Goal: Task Accomplishment & Management: Manage account settings

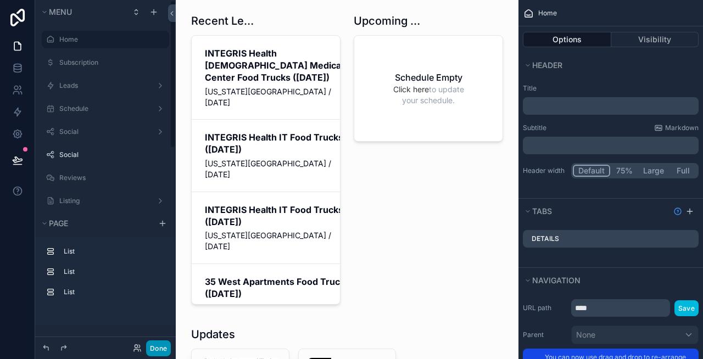
click at [152, 346] on button "Done" at bounding box center [158, 348] width 25 height 16
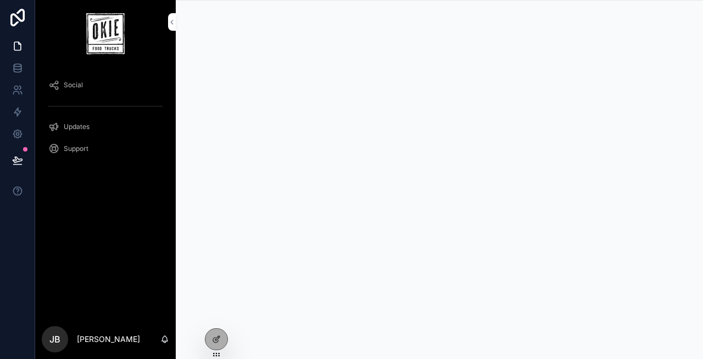
click at [0, 0] on icon at bounding box center [0, 0] width 0 height 0
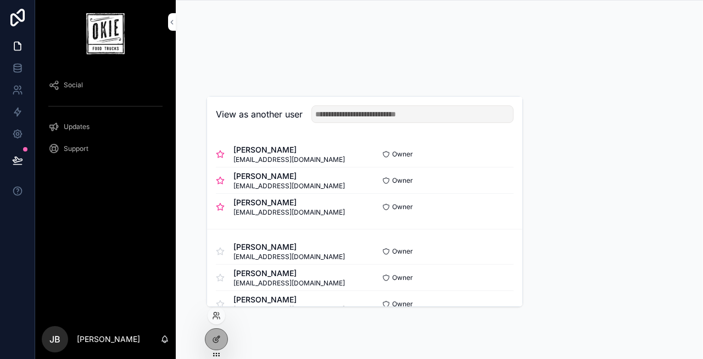
click at [0, 0] on button "Select" at bounding box center [0, 0] width 0 height 0
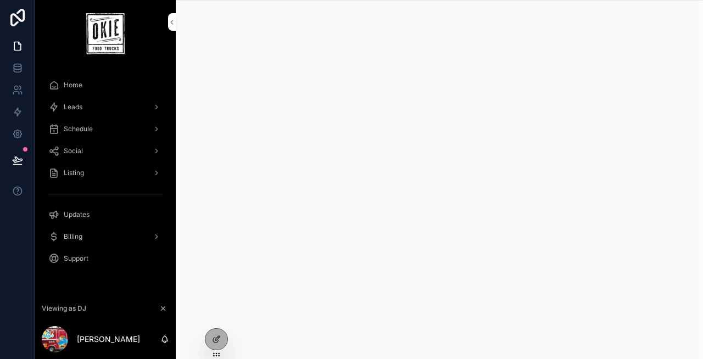
click at [81, 173] on span "Listing" at bounding box center [74, 172] width 20 height 9
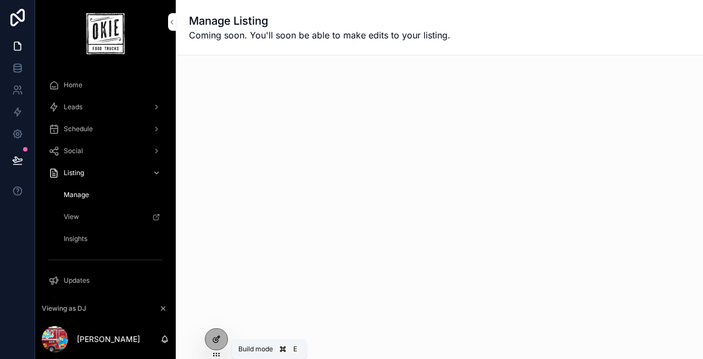
click at [212, 335] on icon at bounding box center [216, 339] width 9 height 9
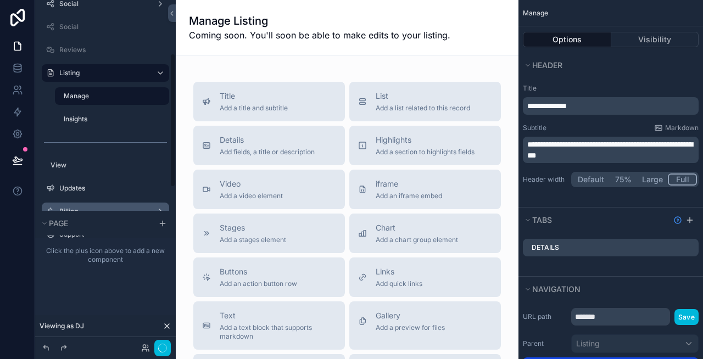
scroll to position [138, 0]
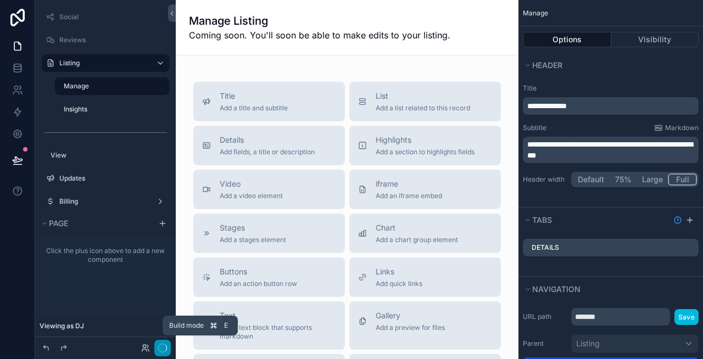
click at [163, 352] on button "button" at bounding box center [162, 348] width 16 height 16
click at [163, 352] on button "Done" at bounding box center [158, 348] width 25 height 16
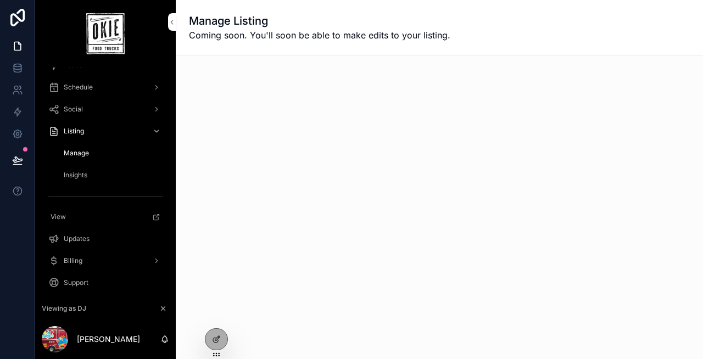
scroll to position [50, 0]
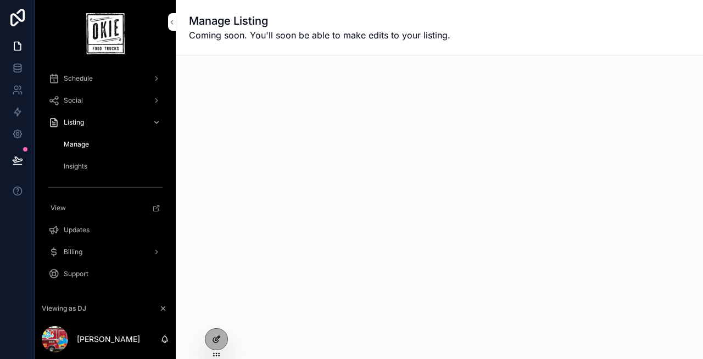
click at [211, 338] on div at bounding box center [216, 339] width 22 height 21
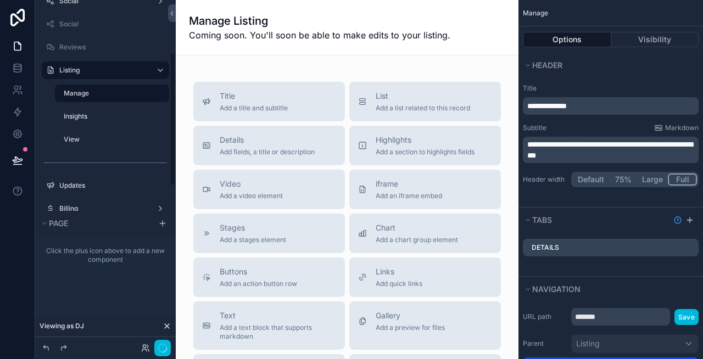
scroll to position [136, 0]
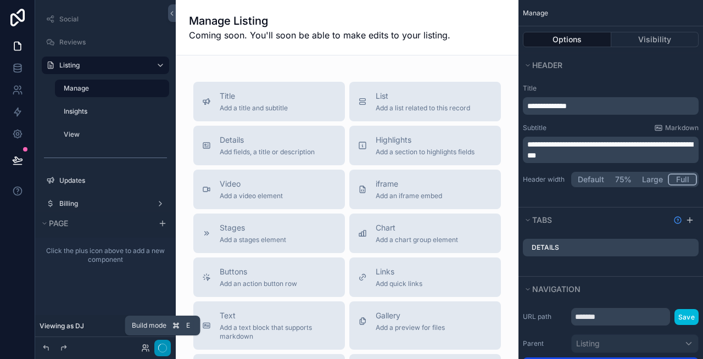
click at [161, 347] on icon "button" at bounding box center [162, 348] width 9 height 9
click at [159, 347] on icon "button" at bounding box center [162, 348] width 9 height 9
click at [237, 26] on h1 "Manage Listing" at bounding box center [319, 20] width 261 height 15
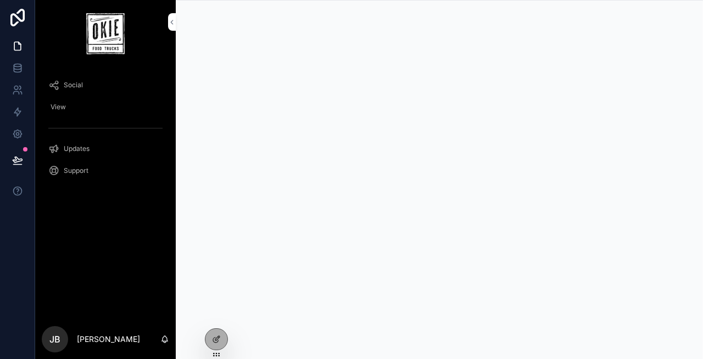
click at [0, 0] on icon at bounding box center [0, 0] width 0 height 0
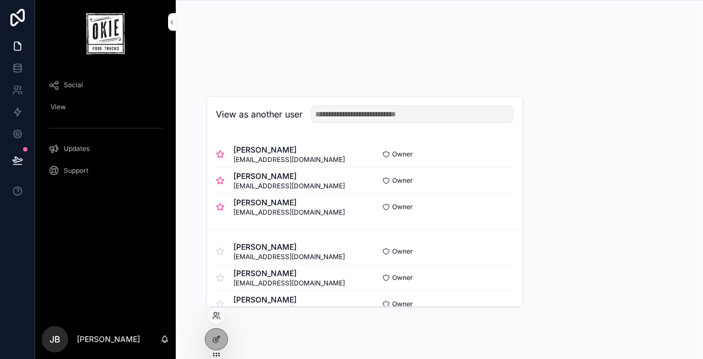
click at [0, 0] on button "Select" at bounding box center [0, 0] width 0 height 0
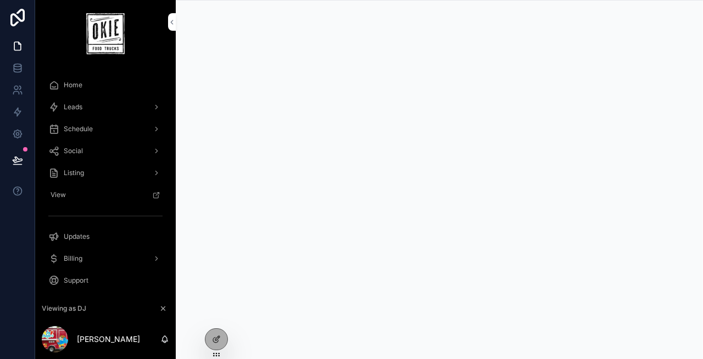
click at [0, 0] on icon at bounding box center [0, 0] width 0 height 0
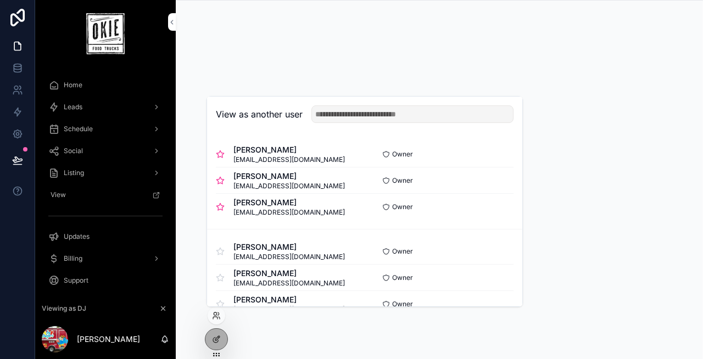
click at [0, 0] on button "Select" at bounding box center [0, 0] width 0 height 0
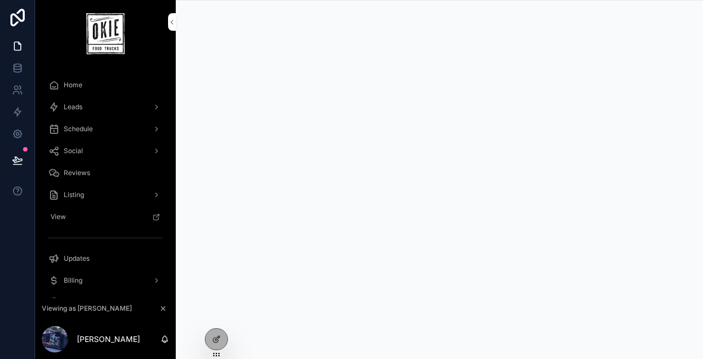
click at [102, 151] on div "Social" at bounding box center [105, 151] width 114 height 18
click at [0, 0] on icon at bounding box center [0, 0] width 0 height 0
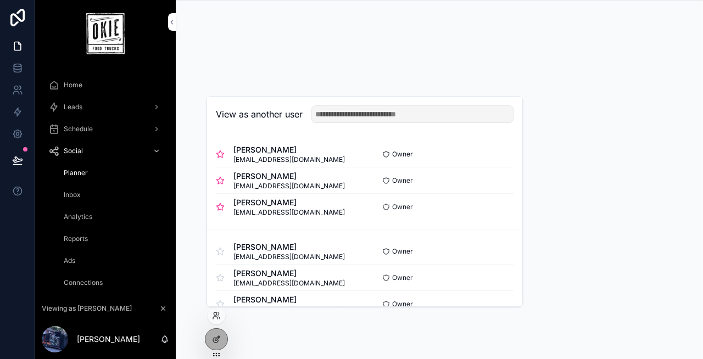
click at [0, 0] on button "Select" at bounding box center [0, 0] width 0 height 0
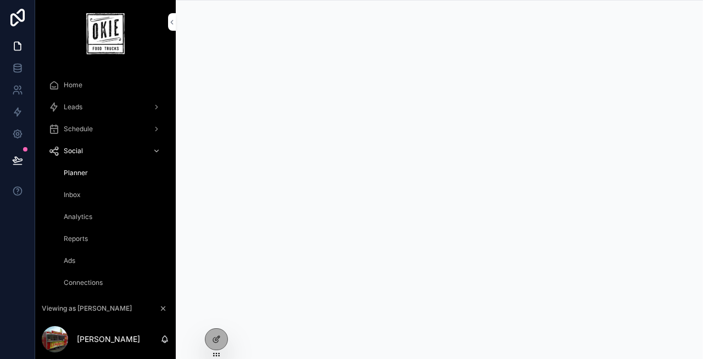
click at [76, 127] on span "Schedule" at bounding box center [78, 129] width 29 height 9
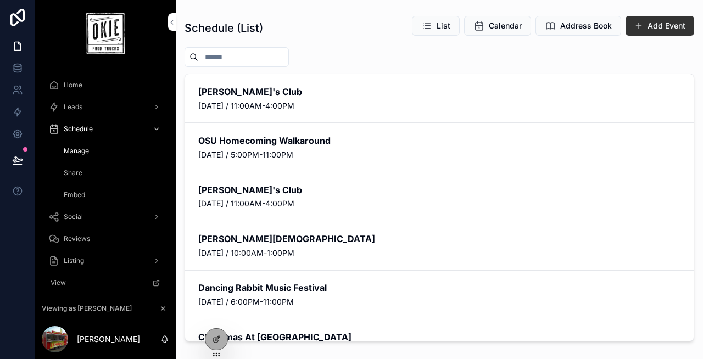
click at [76, 106] on span "Leads" at bounding box center [73, 107] width 19 height 9
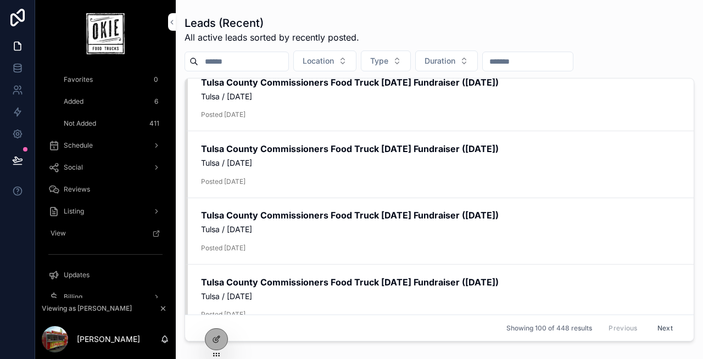
scroll to position [138, 0]
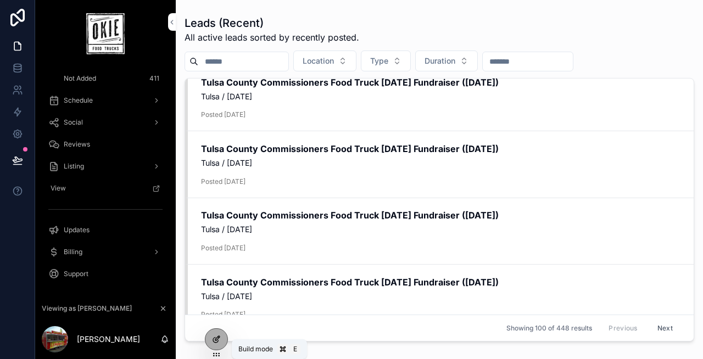
click at [218, 339] on icon at bounding box center [216, 339] width 9 height 9
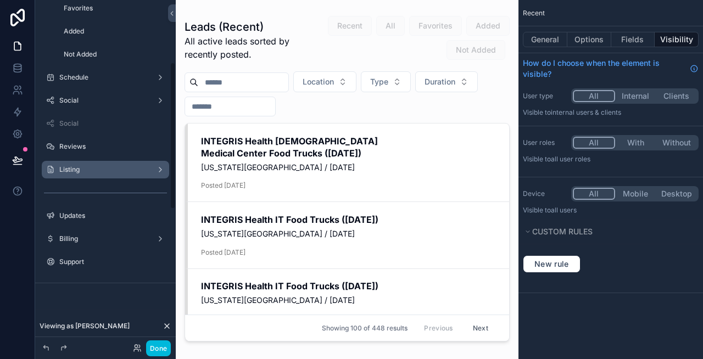
scroll to position [145, 0]
click at [102, 172] on label "Listing" at bounding box center [103, 170] width 88 height 9
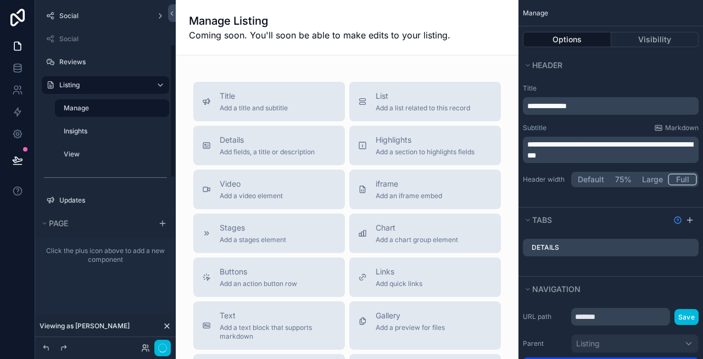
scroll to position [120, 0]
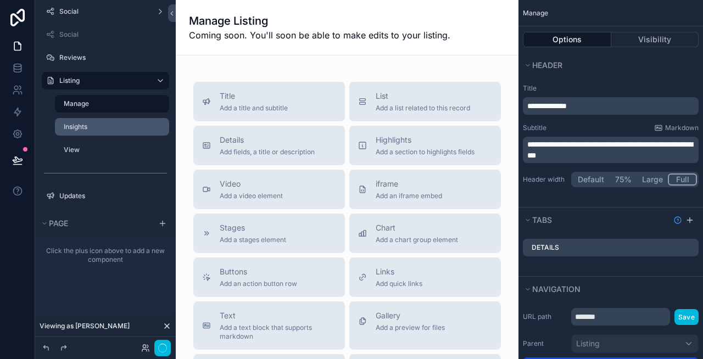
click at [99, 126] on label "Insights" at bounding box center [113, 126] width 99 height 9
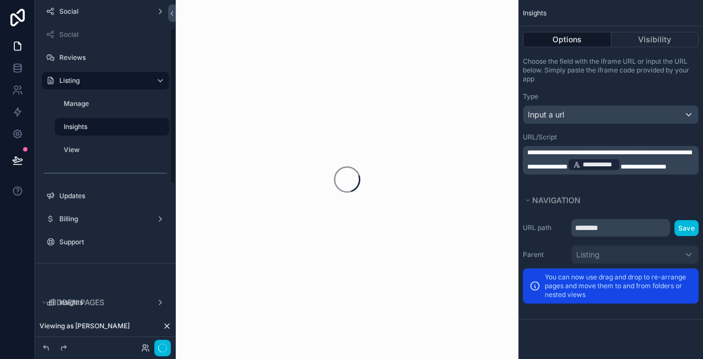
scroll to position [62, 0]
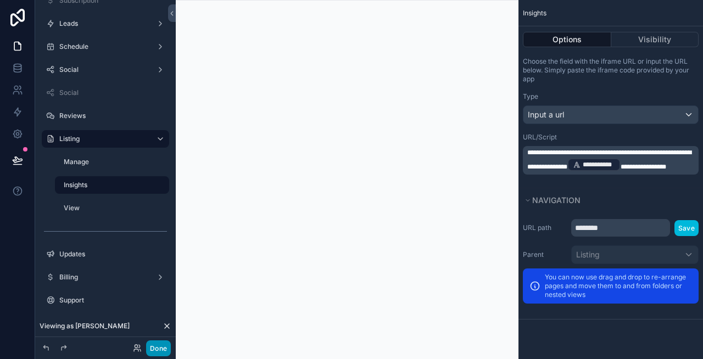
click at [151, 346] on button "Done" at bounding box center [158, 348] width 25 height 16
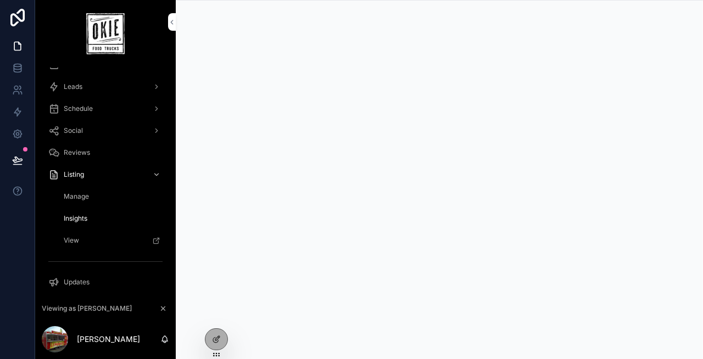
scroll to position [0, 0]
click at [95, 171] on div "Reviews" at bounding box center [105, 173] width 114 height 18
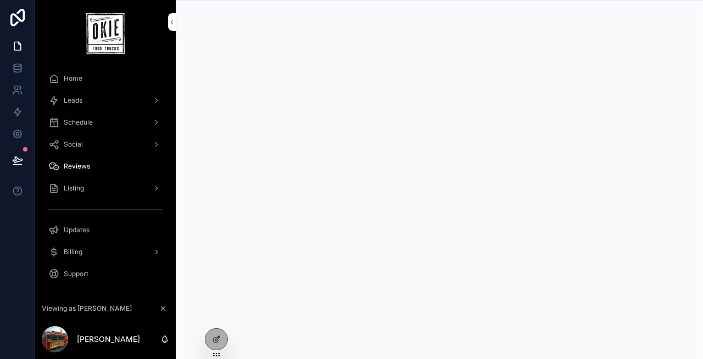
click at [88, 192] on div "Listing" at bounding box center [105, 188] width 114 height 18
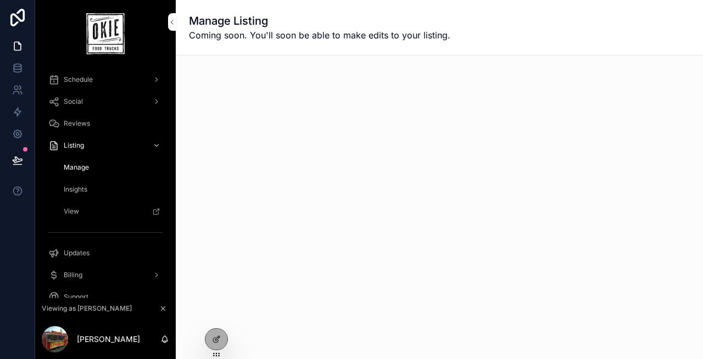
scroll to position [63, 0]
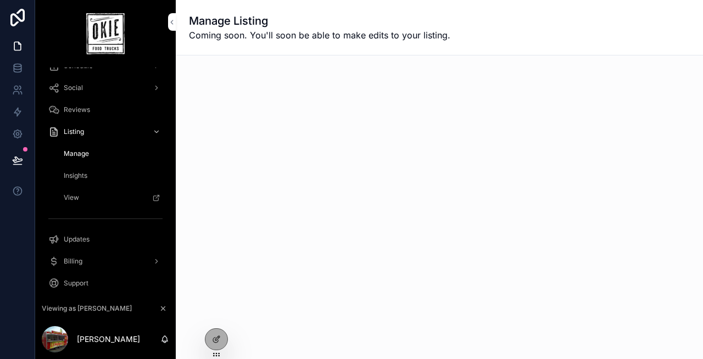
click at [94, 174] on div "Insights" at bounding box center [111, 176] width 101 height 18
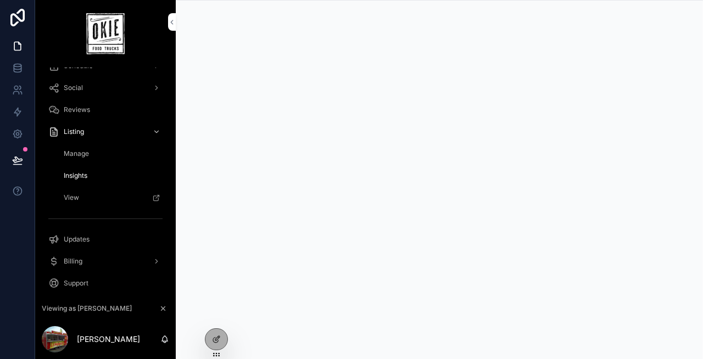
scroll to position [72, 0]
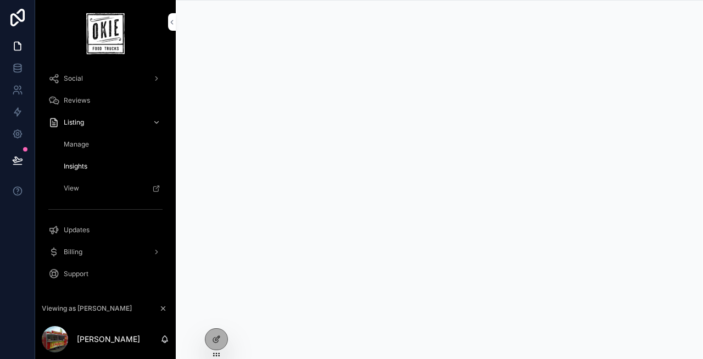
click at [96, 188] on div "View" at bounding box center [111, 188] width 101 height 18
click at [110, 341] on p "[PERSON_NAME]" at bounding box center [108, 339] width 63 height 11
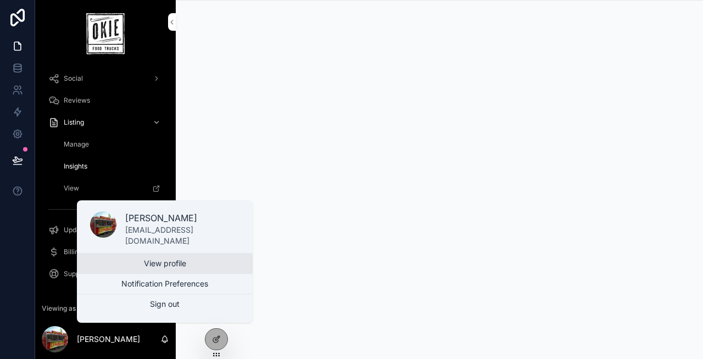
click at [161, 261] on link "View profile" at bounding box center [165, 264] width 176 height 20
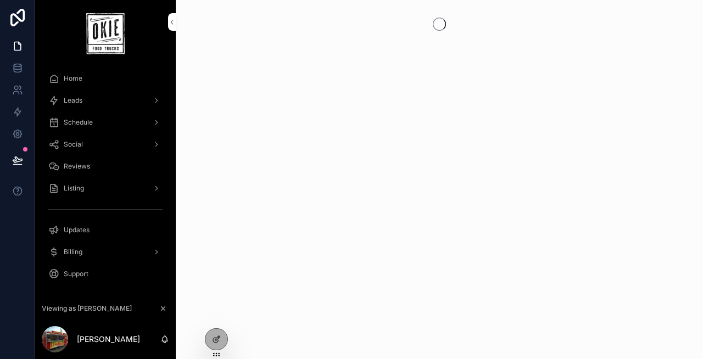
scroll to position [7, 0]
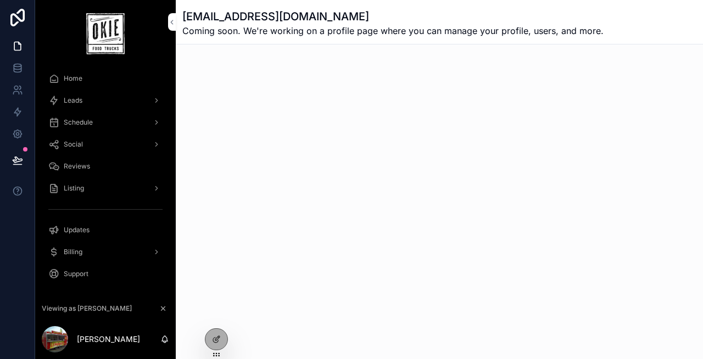
click at [309, 225] on div "[EMAIL_ADDRESS][DOMAIN_NAME] Coming soon. We're working on a profile page where…" at bounding box center [439, 179] width 527 height 359
click at [206, 158] on div "[EMAIL_ADDRESS][DOMAIN_NAME] Coming soon. We're working on a profile page where…" at bounding box center [439, 179] width 527 height 359
click at [77, 191] on span "Listing" at bounding box center [74, 188] width 20 height 9
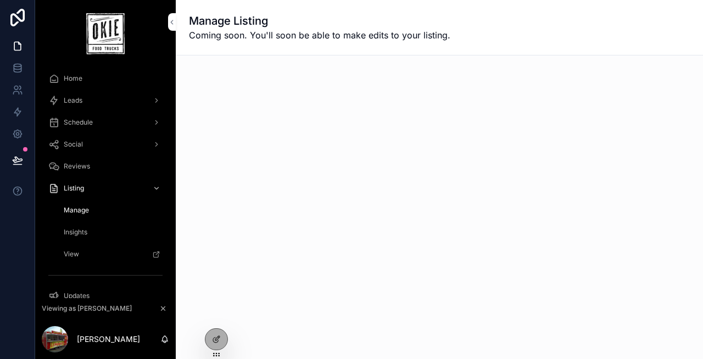
click at [257, 185] on div "Manage Listing Coming soon. You'll soon be able to make edits to your listing." at bounding box center [439, 179] width 527 height 359
